Goal: Understand process/instructions: Learn about a topic

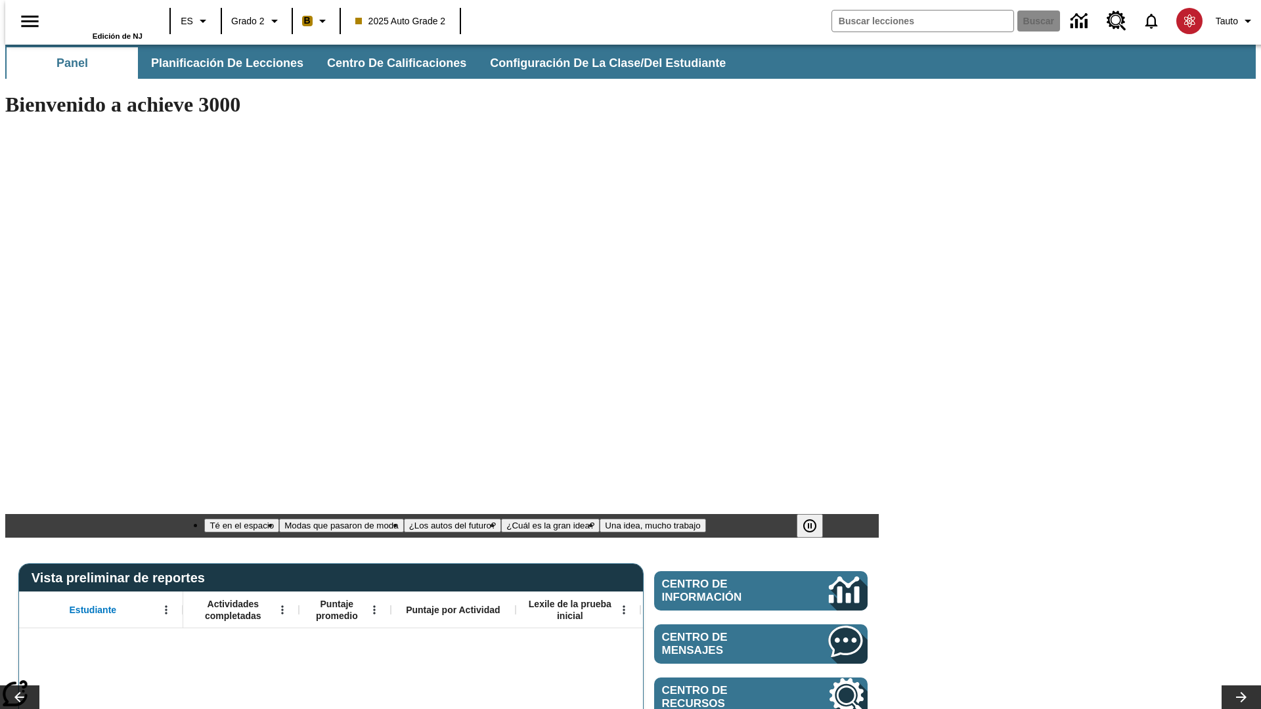
type input "-1"
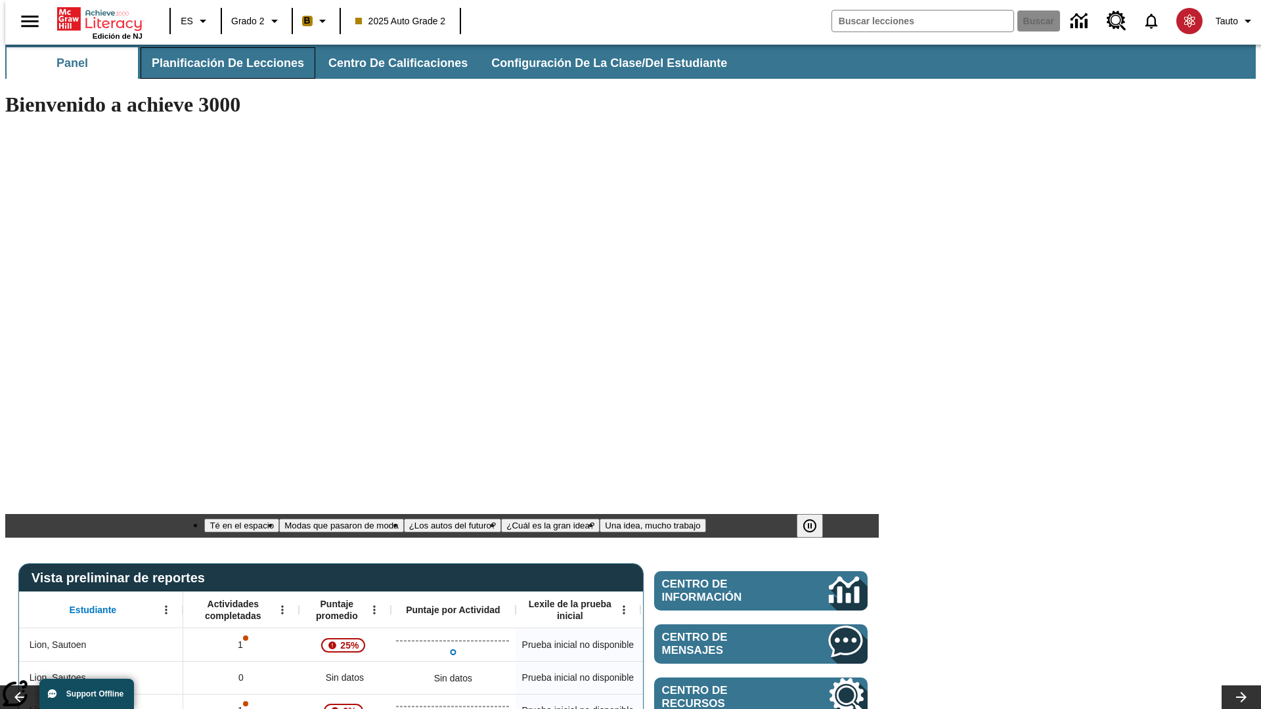
click at [220, 63] on span "Planificación de lecciones" at bounding box center [228, 63] width 152 height 15
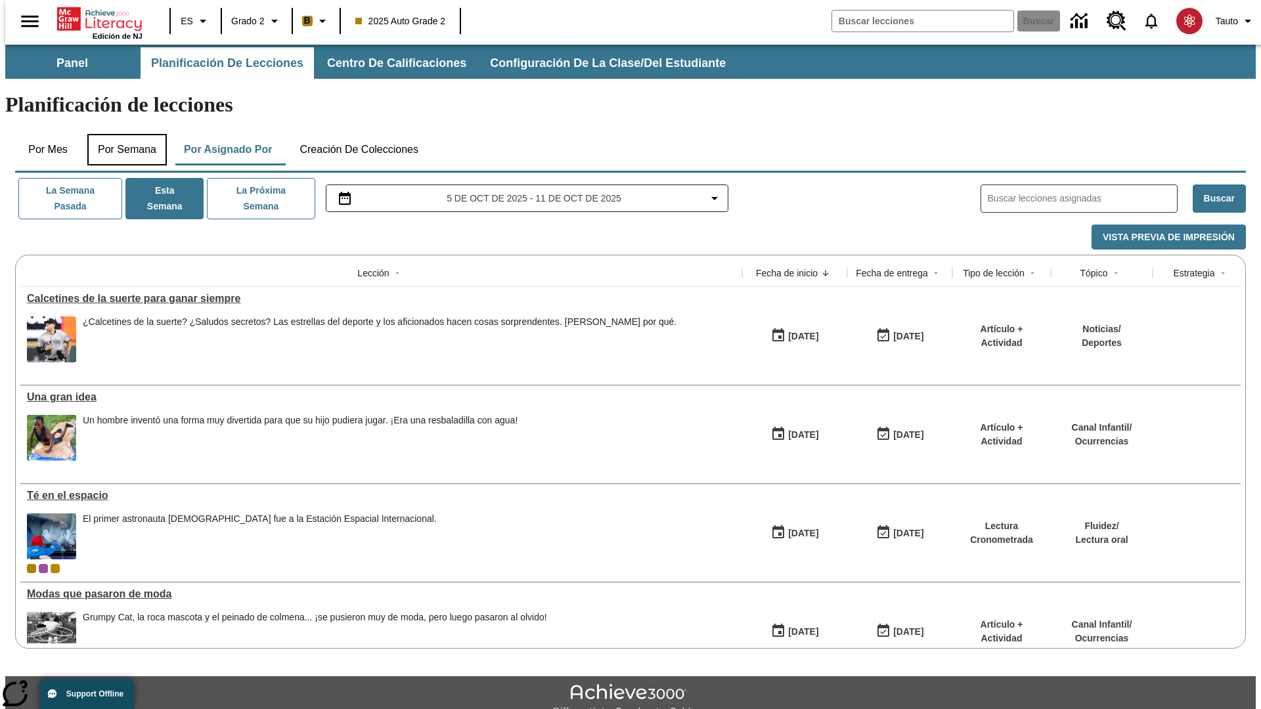
click at [123, 134] on button "Por semana" at bounding box center [126, 150] width 79 height 32
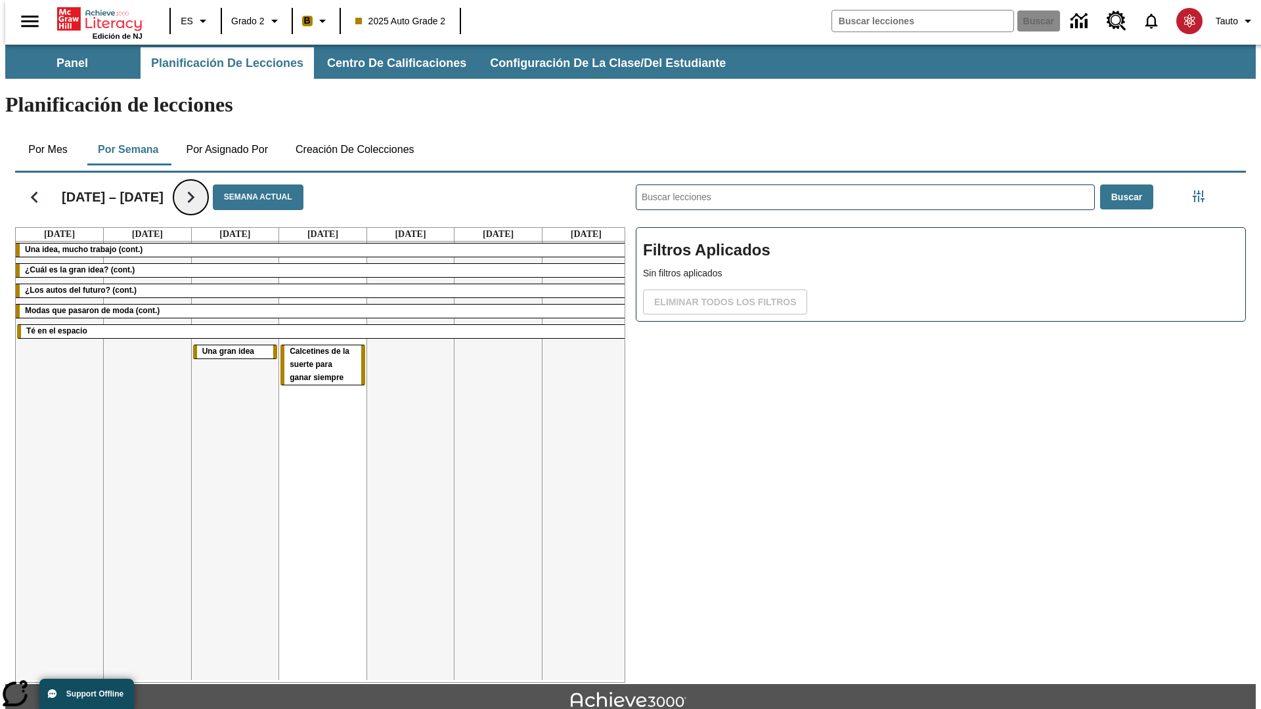
click at [179, 186] on icon "Seguir" at bounding box center [190, 197] width 23 height 23
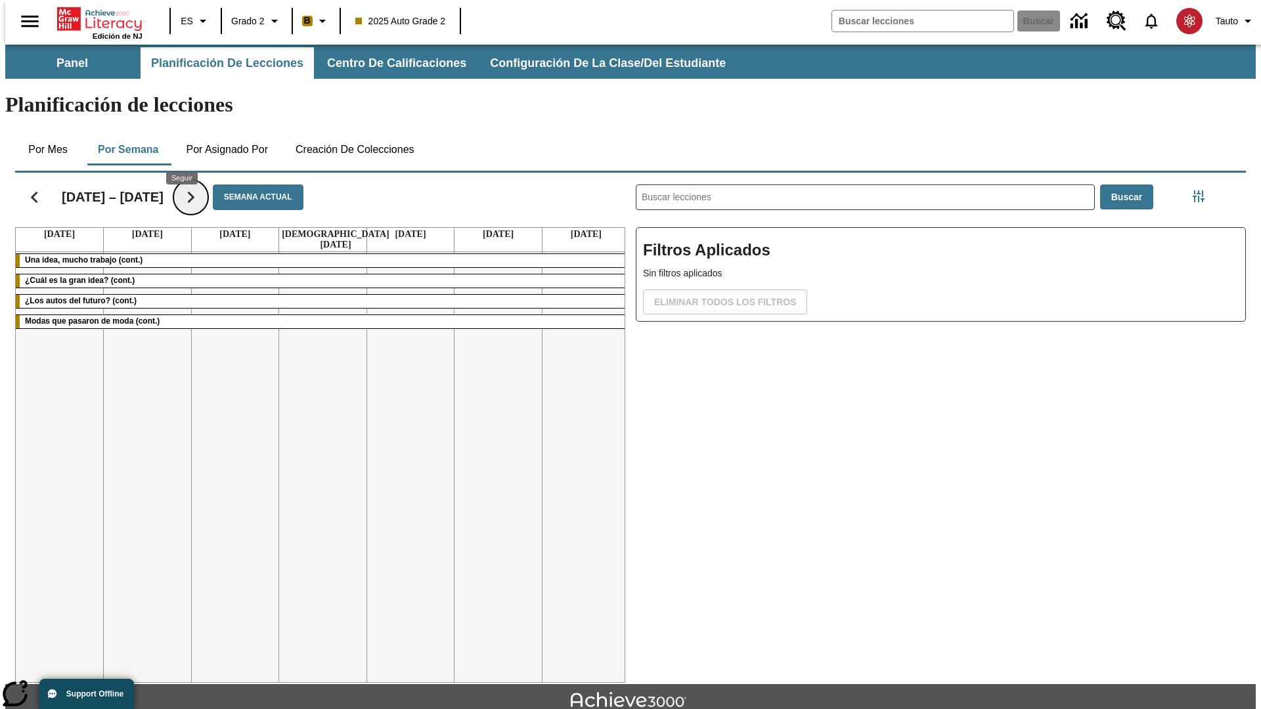
click at [181, 186] on icon "Seguir" at bounding box center [190, 197] width 23 height 23
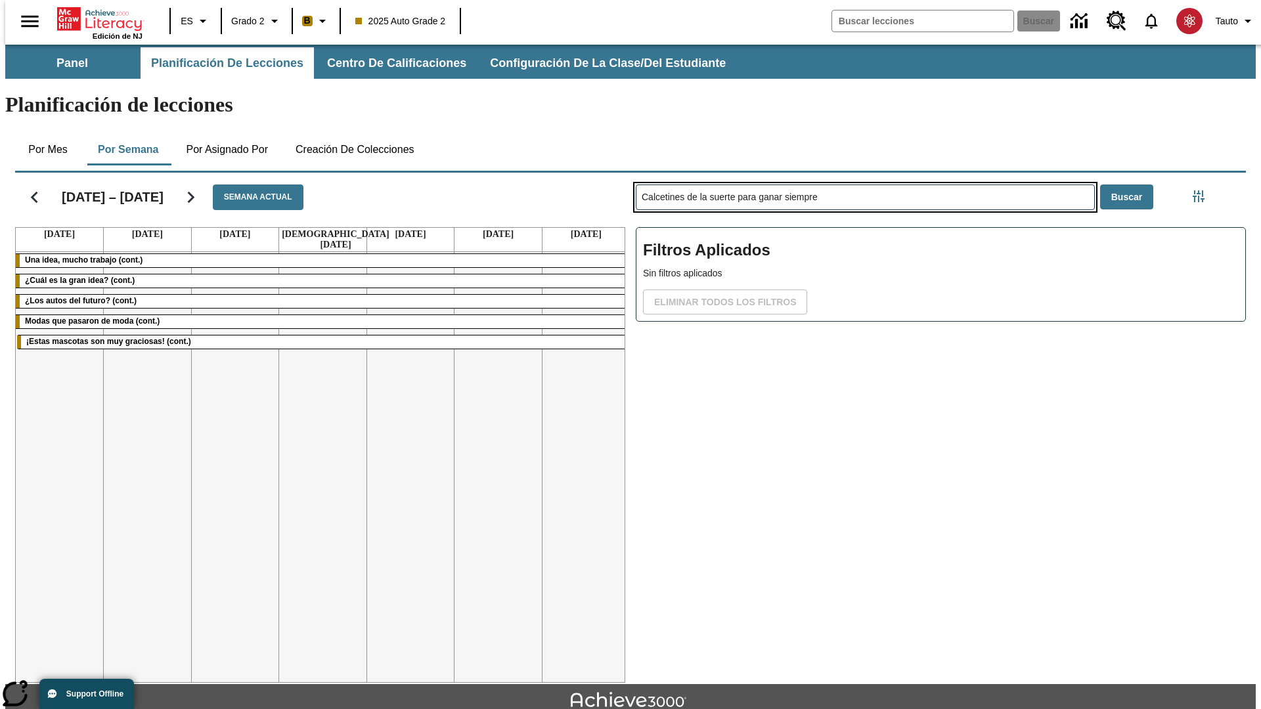
type input "Calcetines de la suerte para ganar siempre"
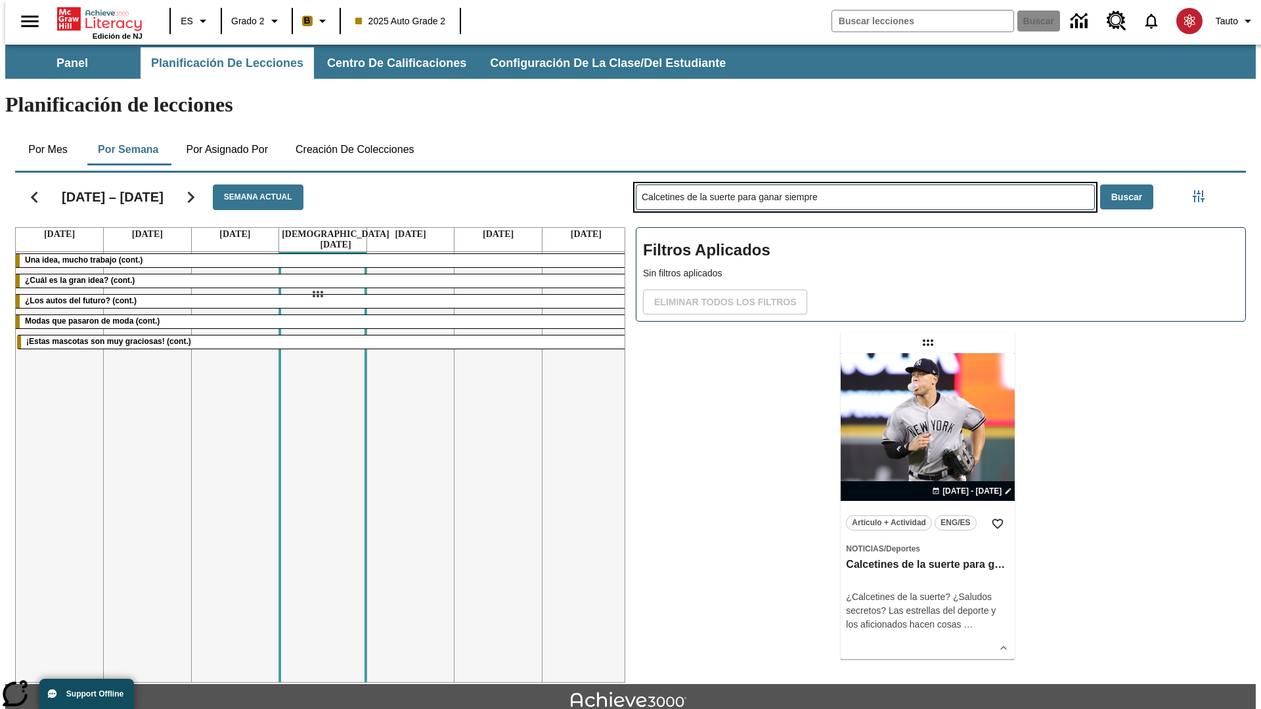
click at [317, 294] on div "[DATE] – [DATE] Semana actual [DATE] [DATE] [DATE] [DATE] [DATE] [DATE] [DATE] …" at bounding box center [625, 425] width 1241 height 516
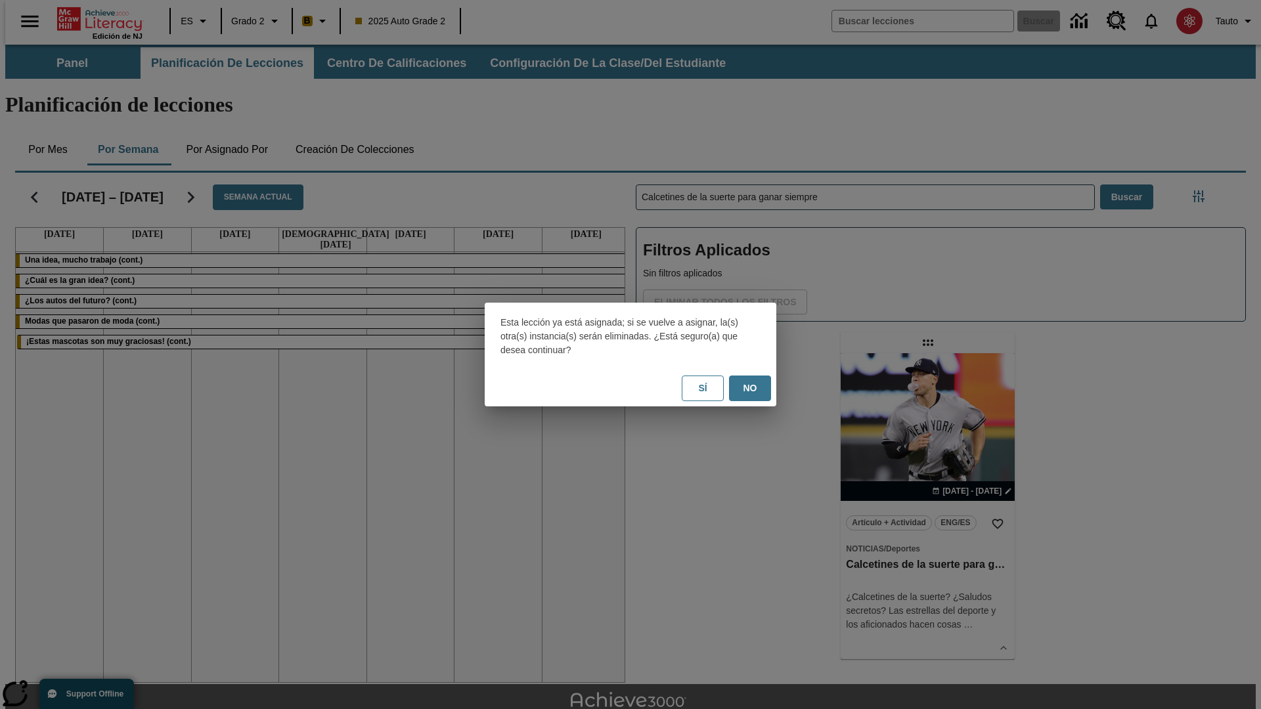
click at [750, 388] on button "No" at bounding box center [750, 389] width 42 height 26
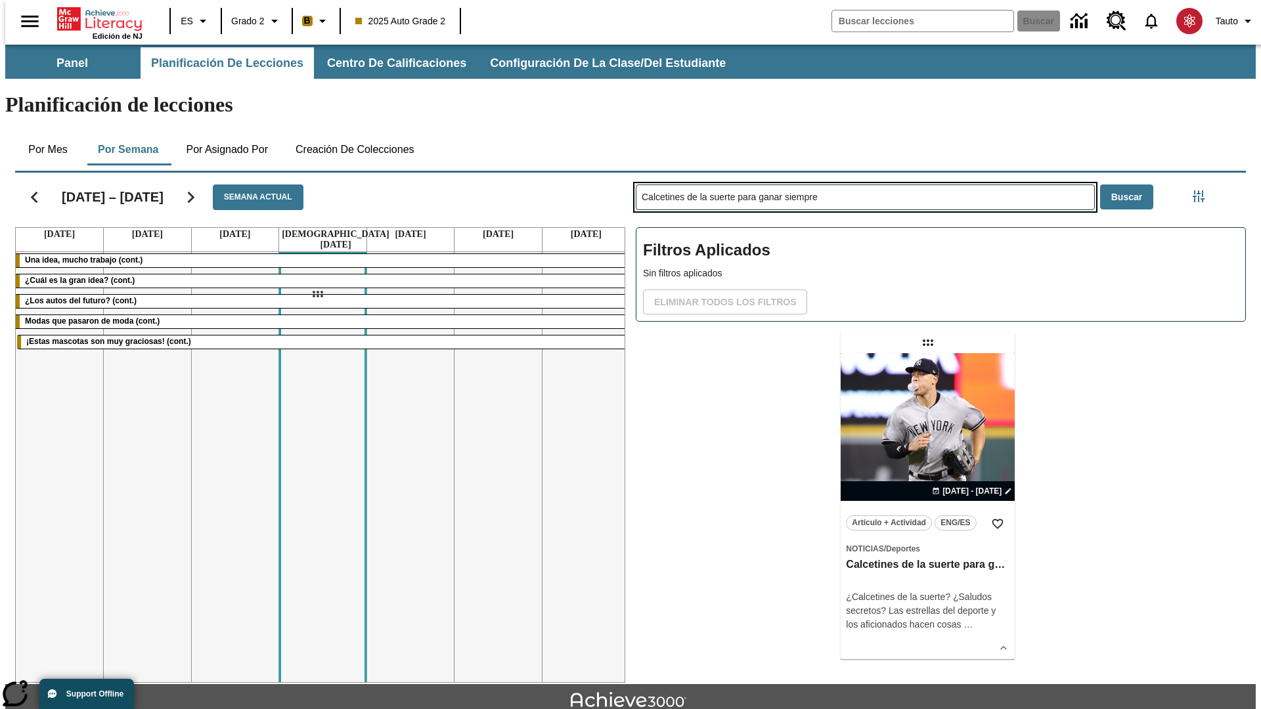
drag, startPoint x: 929, startPoint y: 291, endPoint x: 317, endPoint y: 294, distance: 612.1
click at [317, 294] on div "[DATE] – [DATE] Semana actual [DATE] [DATE] [DATE] [DATE] [DATE] [DATE] [DATE] …" at bounding box center [625, 425] width 1241 height 516
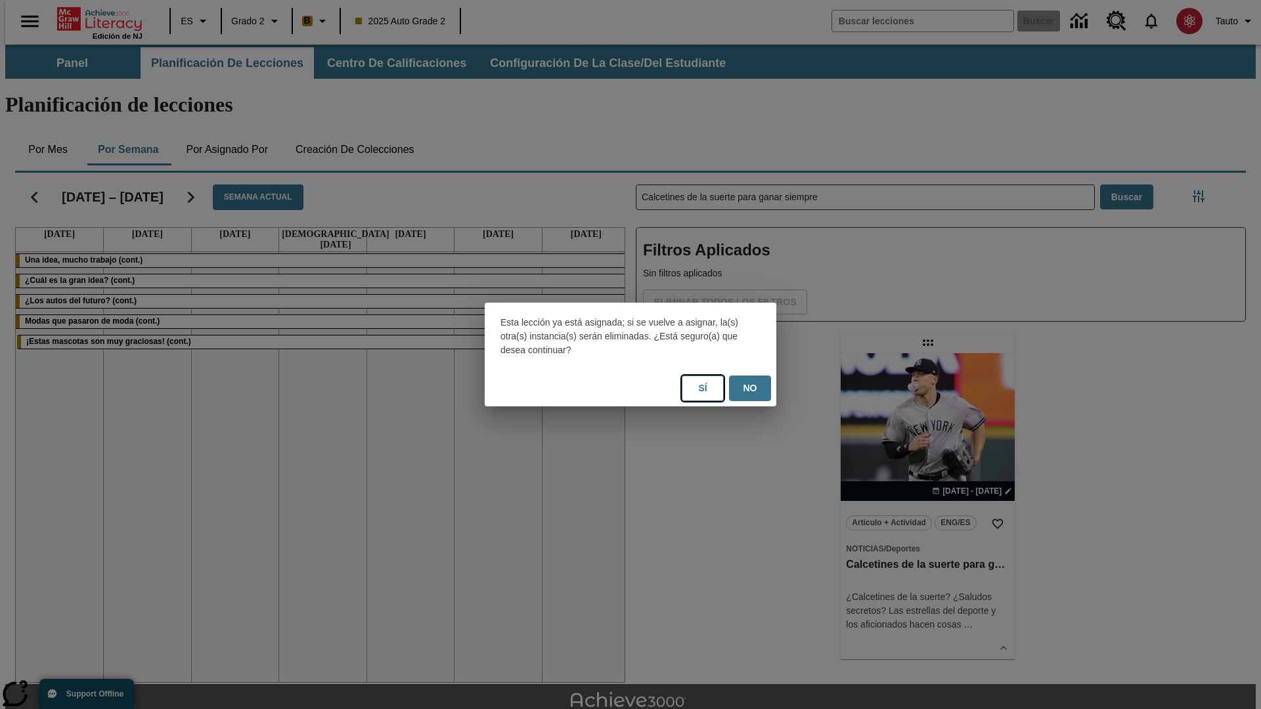
click at [703, 388] on button "Sí" at bounding box center [703, 389] width 42 height 26
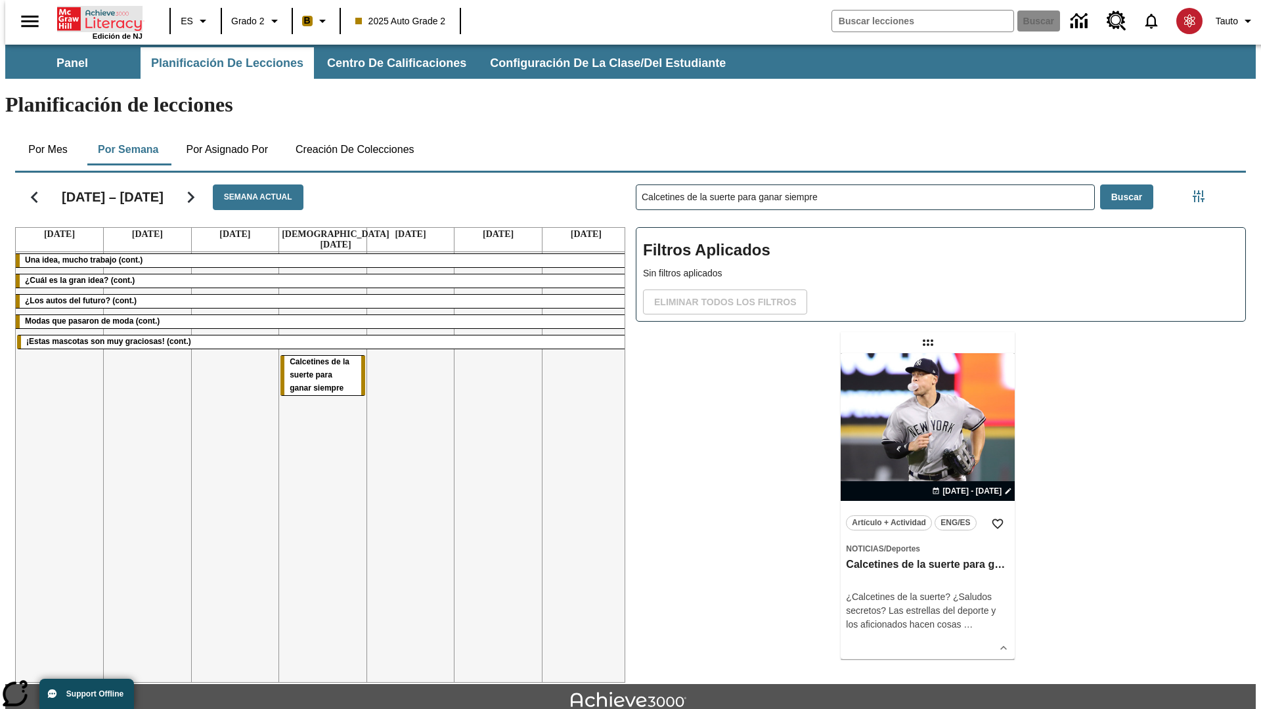
click at [95, 18] on icon "Portada" at bounding box center [100, 19] width 87 height 26
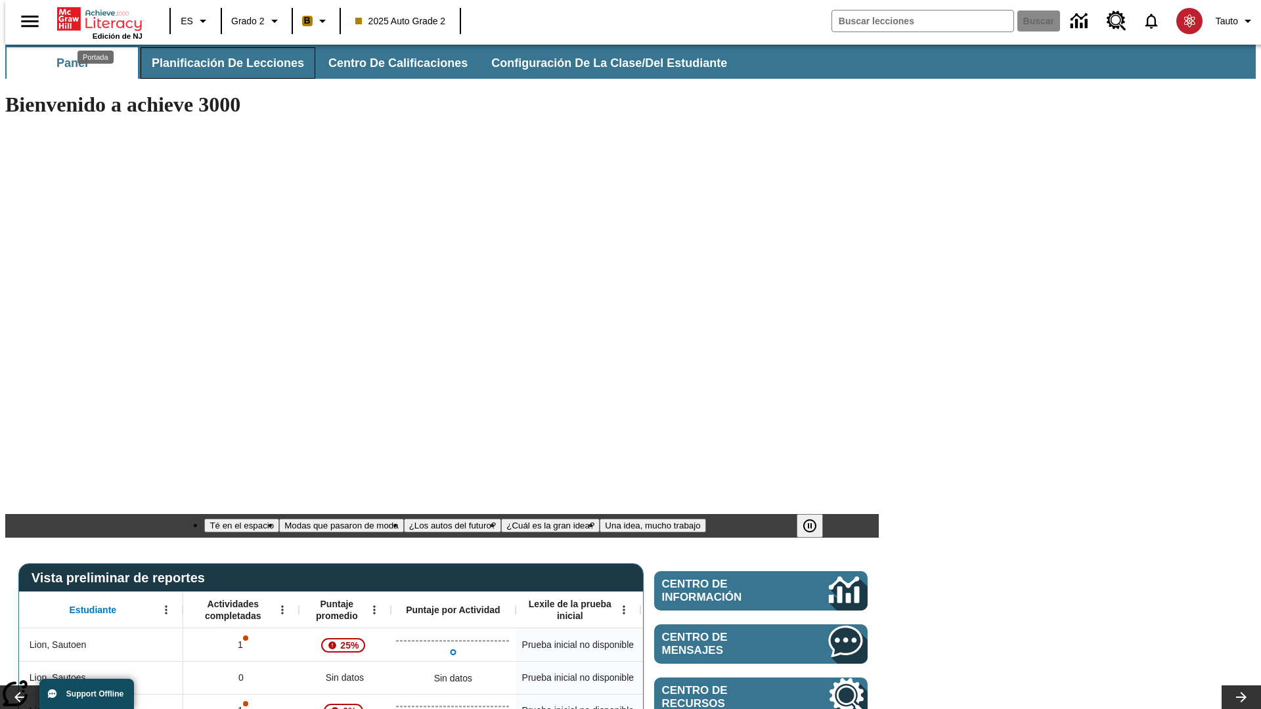
click at [220, 63] on span "Planificación de lecciones" at bounding box center [228, 63] width 152 height 15
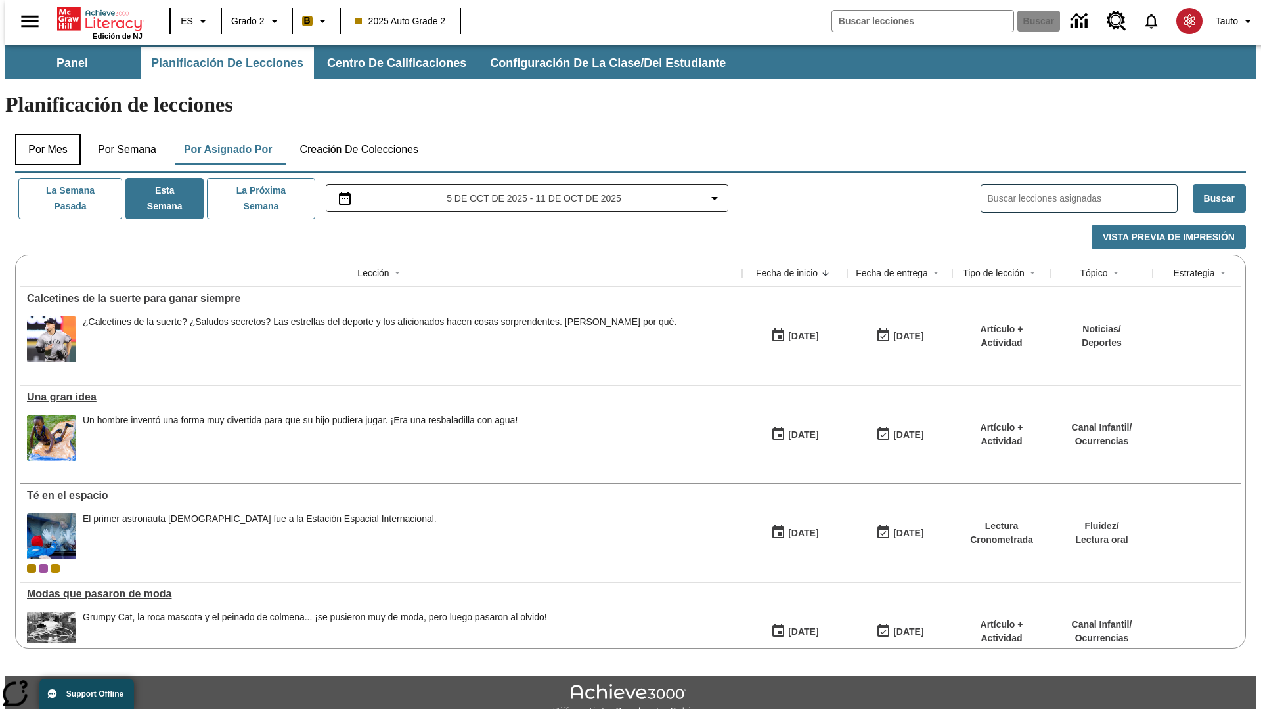
click at [43, 134] on button "Por mes" at bounding box center [48, 150] width 66 height 32
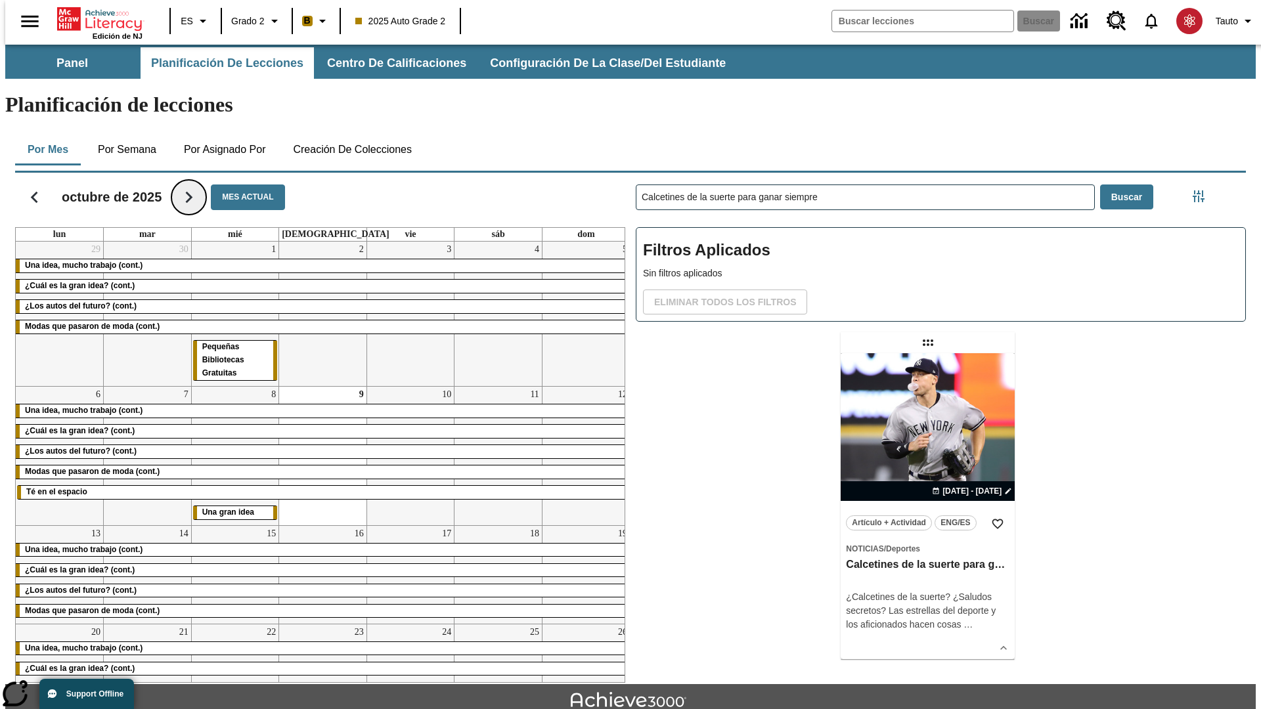
click at [187, 186] on icon "Seguir" at bounding box center [188, 197] width 23 height 23
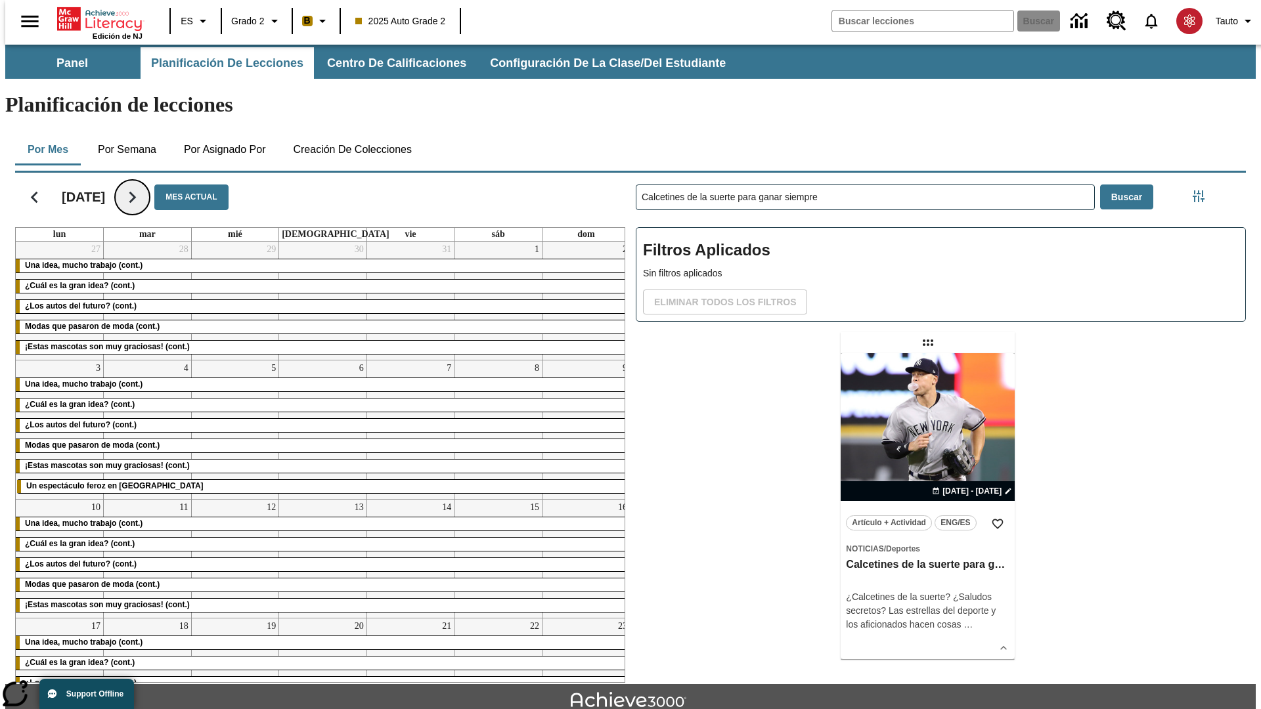
click at [144, 186] on icon "Seguir" at bounding box center [132, 197] width 23 height 23
